Goal: Transaction & Acquisition: Book appointment/travel/reservation

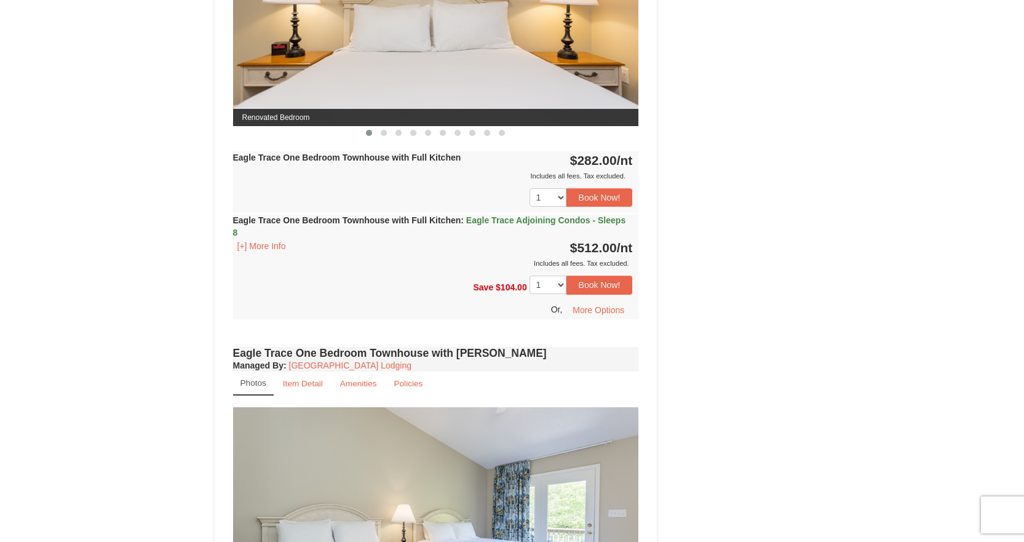
scroll to position [638, 0]
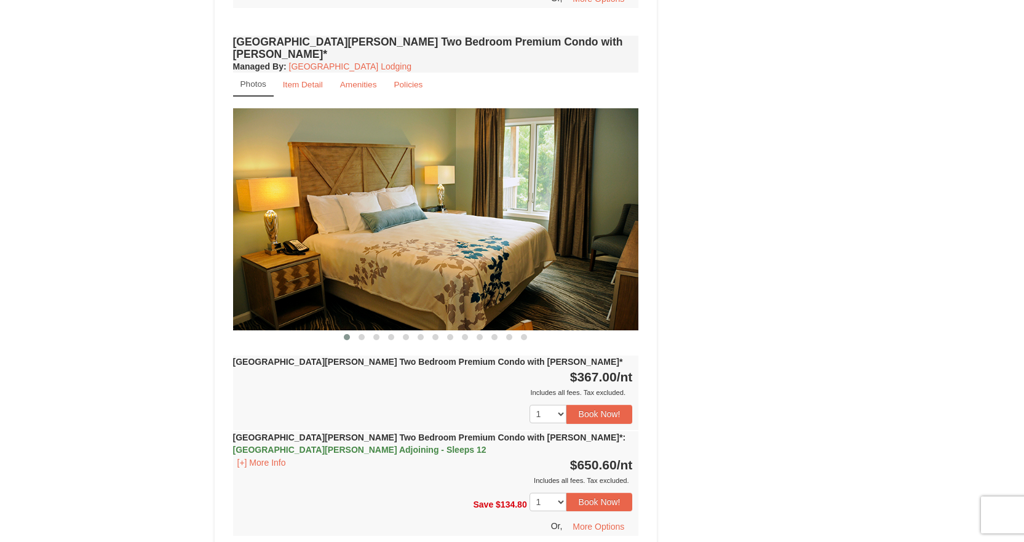
scroll to position [2460, 0]
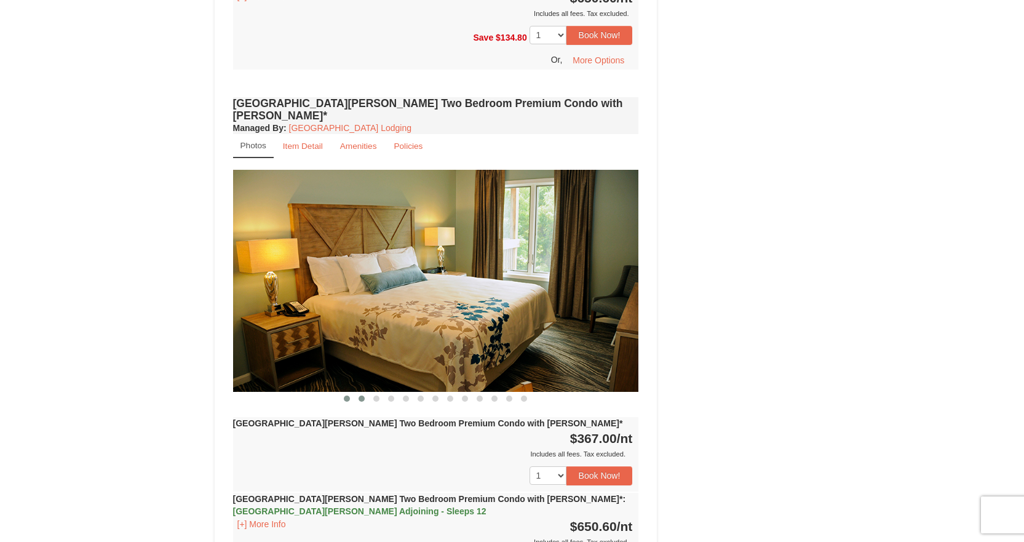
click at [364, 396] on span at bounding box center [362, 399] width 6 height 6
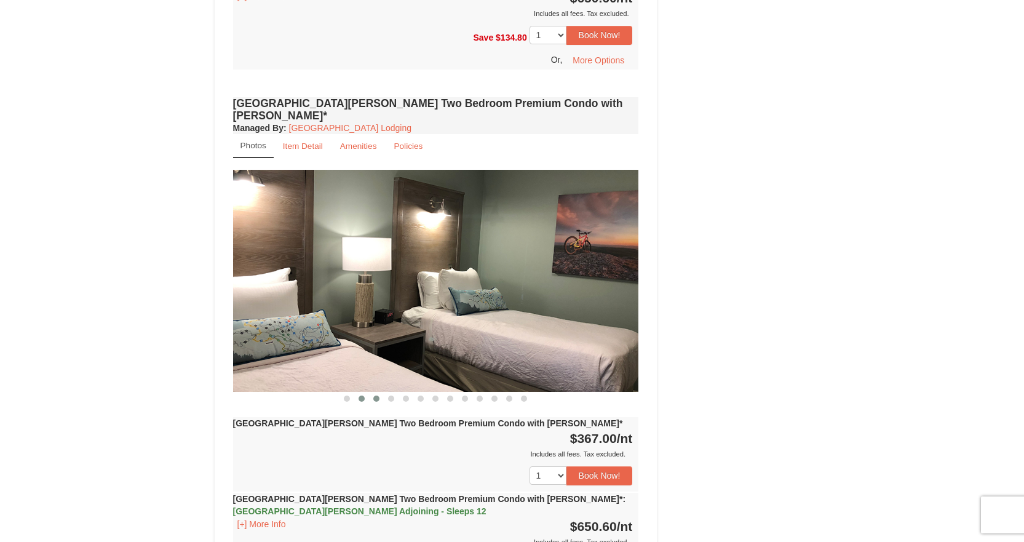
click at [376, 396] on span at bounding box center [376, 399] width 6 height 6
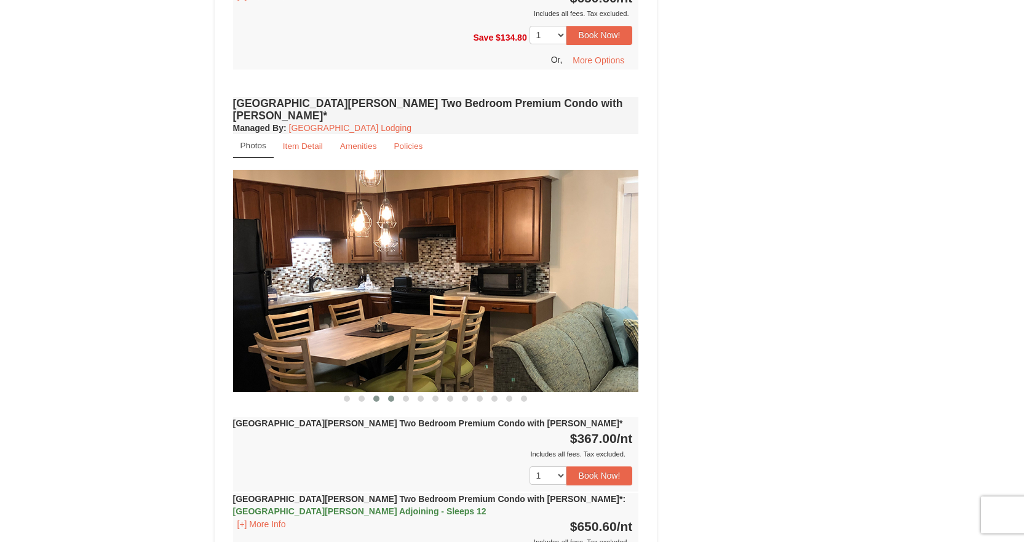
click at [389, 392] on button at bounding box center [391, 398] width 15 height 12
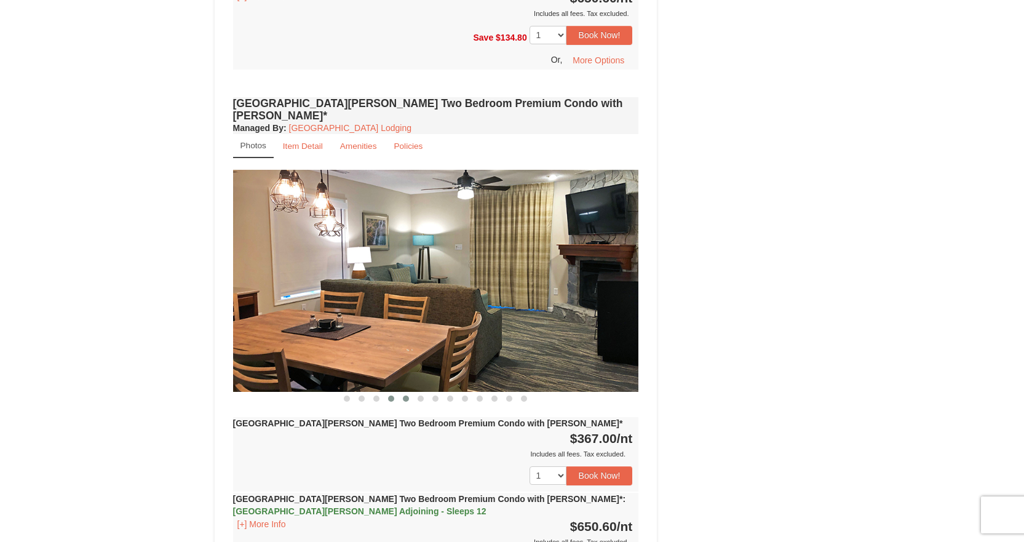
click at [403, 392] on button at bounding box center [406, 398] width 15 height 12
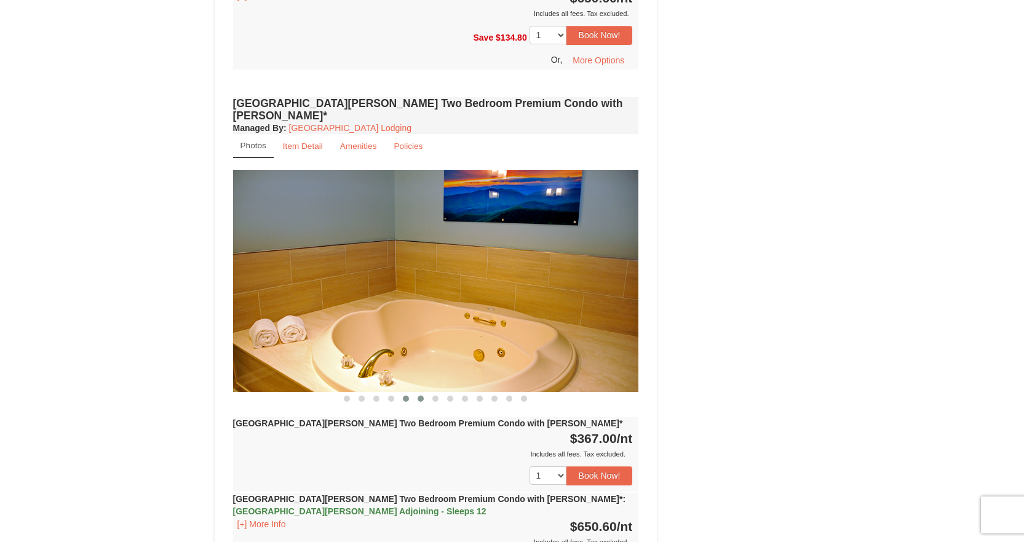
click at [423, 392] on button at bounding box center [420, 398] width 15 height 12
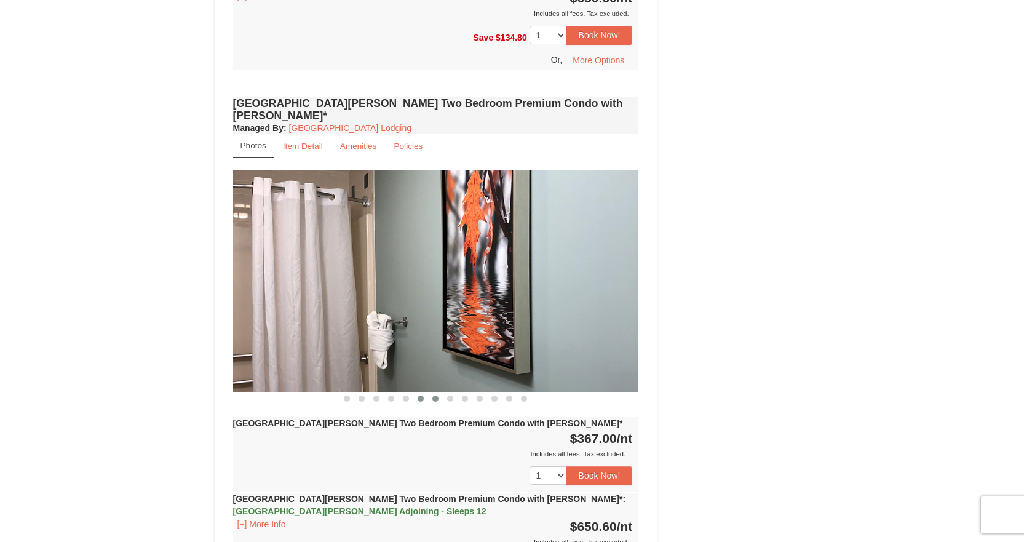
click at [431, 392] on button at bounding box center [435, 398] width 15 height 12
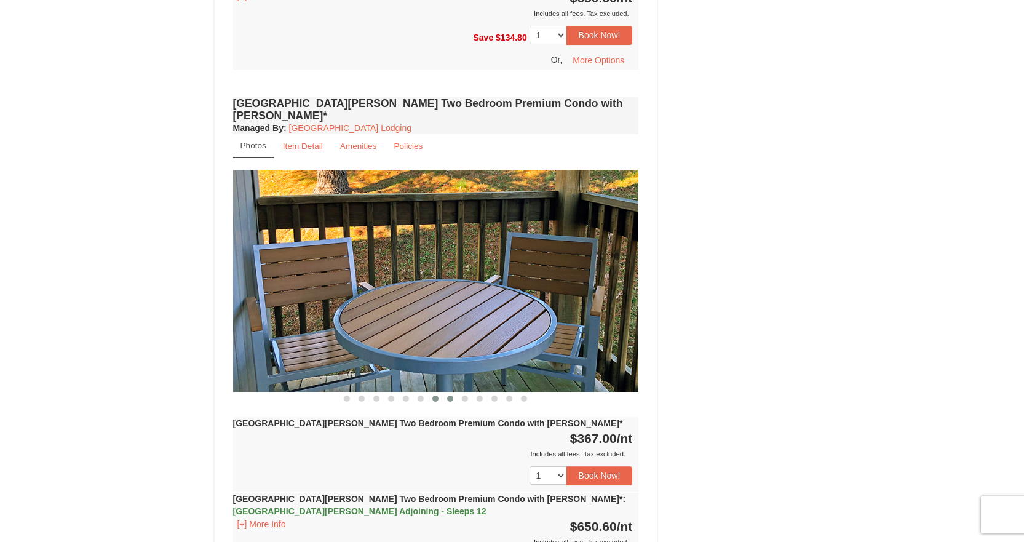
click at [451, 392] on button at bounding box center [450, 398] width 15 height 12
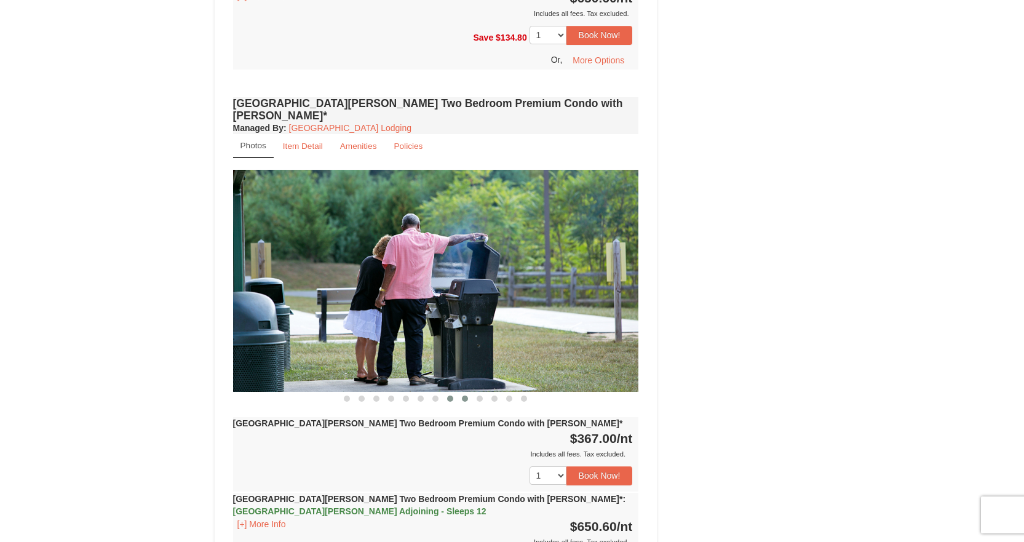
click at [467, 392] on button at bounding box center [465, 398] width 15 height 12
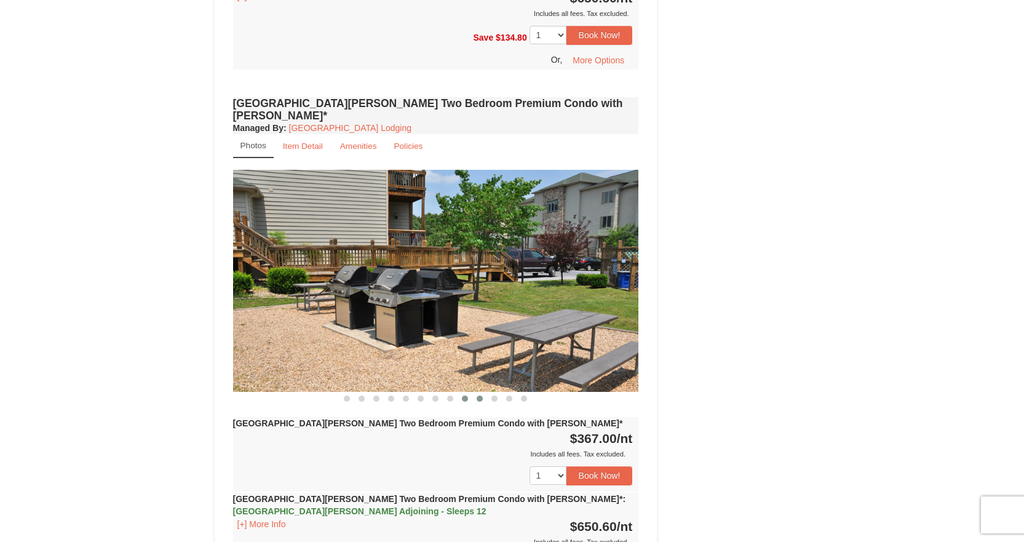
click at [479, 396] on span at bounding box center [480, 399] width 6 height 6
